Goal: Navigation & Orientation: Find specific page/section

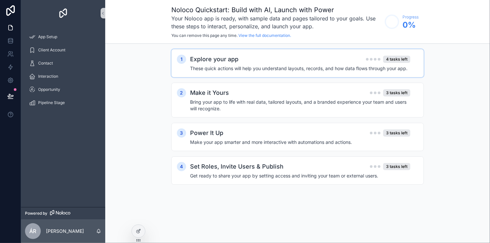
click at [271, 72] on div "1 Explore your app 4 tasks left These quick actions will help you understand la…" at bounding box center [297, 63] width 252 height 28
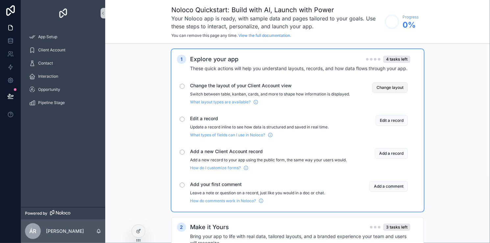
click at [391, 84] on button "Change layout" at bounding box center [390, 87] width 36 height 11
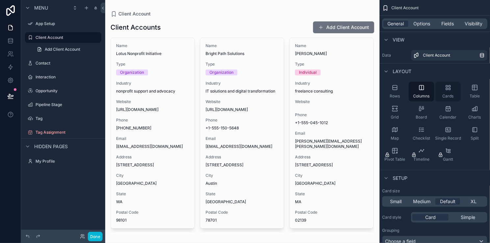
click at [456, 91] on div "Cards" at bounding box center [447, 92] width 25 height 20
click at [479, 137] on div "Split" at bounding box center [474, 134] width 25 height 20
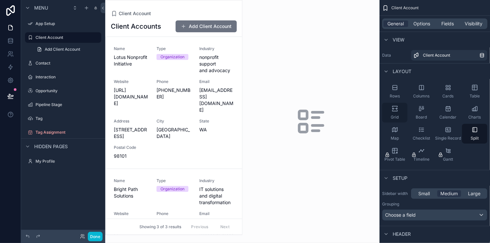
click at [403, 112] on div "Grid" at bounding box center [394, 113] width 25 height 20
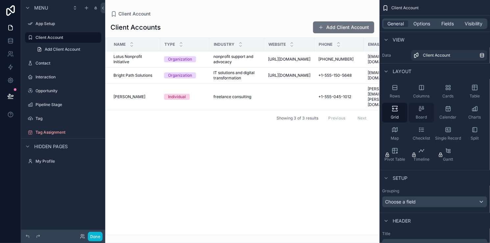
click at [422, 112] on div "Board" at bounding box center [421, 113] width 25 height 20
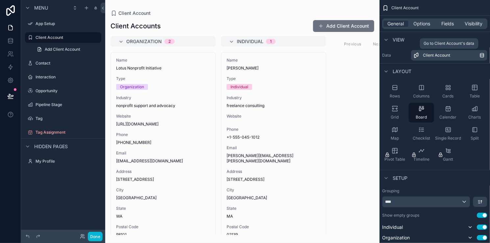
click at [424, 55] on span "Client Account" at bounding box center [436, 55] width 27 height 5
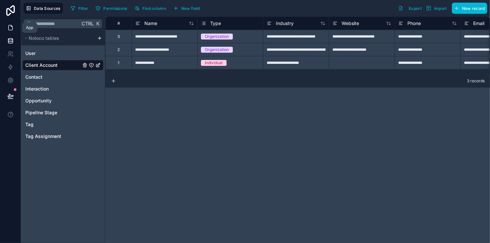
click at [12, 30] on icon at bounding box center [11, 27] width 4 height 5
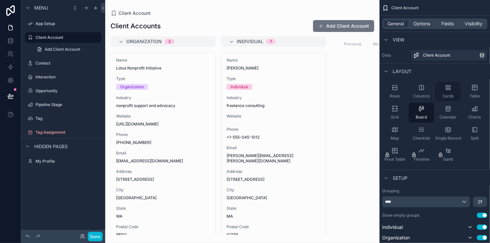
click at [446, 89] on icon "scrollable content" at bounding box center [447, 89] width 2 height 2
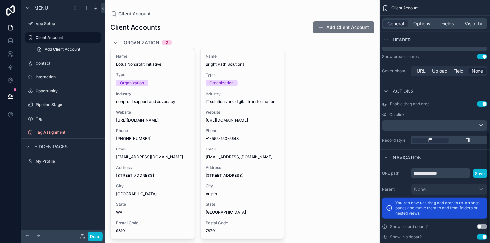
scroll to position [304, 0]
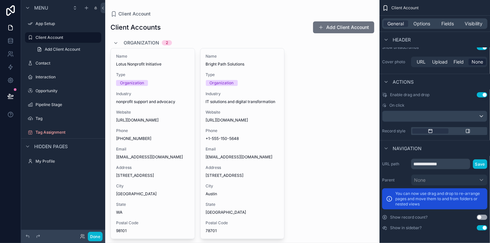
click at [245, 165] on div "scrollable content" at bounding box center [242, 243] width 274 height 487
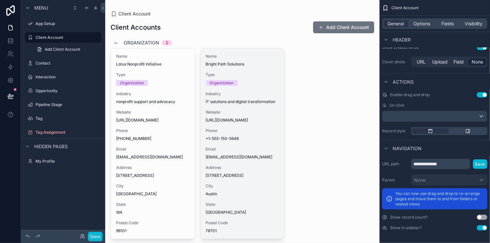
click at [258, 84] on div "Organization" at bounding box center [242, 83] width 73 height 6
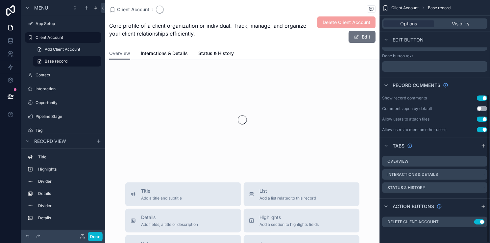
scroll to position [154, 0]
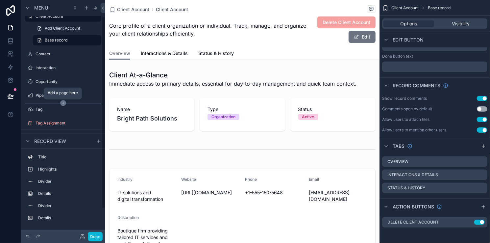
scroll to position [22, 0]
click at [9, 66] on icon at bounding box center [10, 67] width 7 height 7
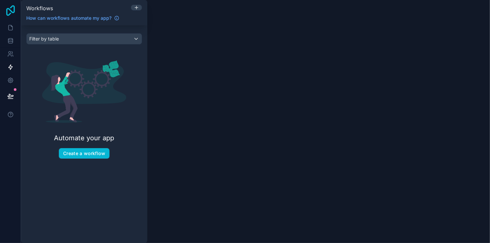
click at [11, 15] on icon at bounding box center [10, 10] width 13 height 11
